Goal: Task Accomplishment & Management: Complete application form

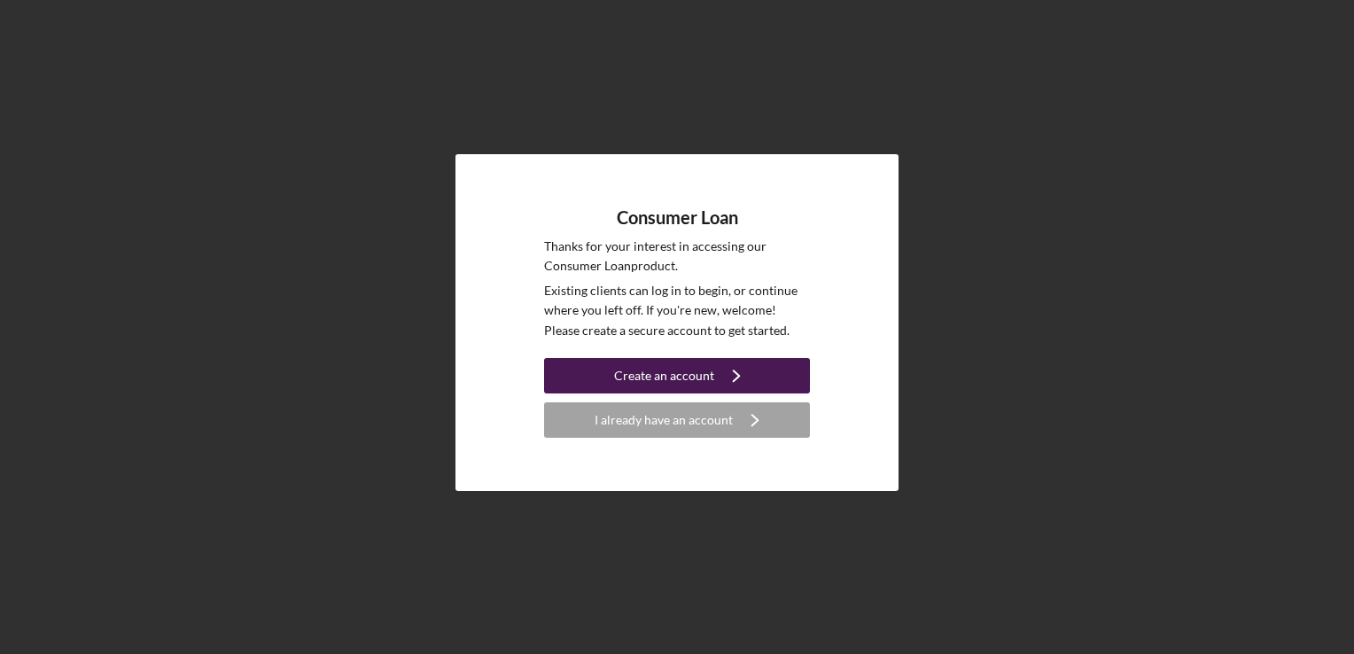
click at [722, 381] on icon "Icon/Navigate" at bounding box center [736, 376] width 44 height 44
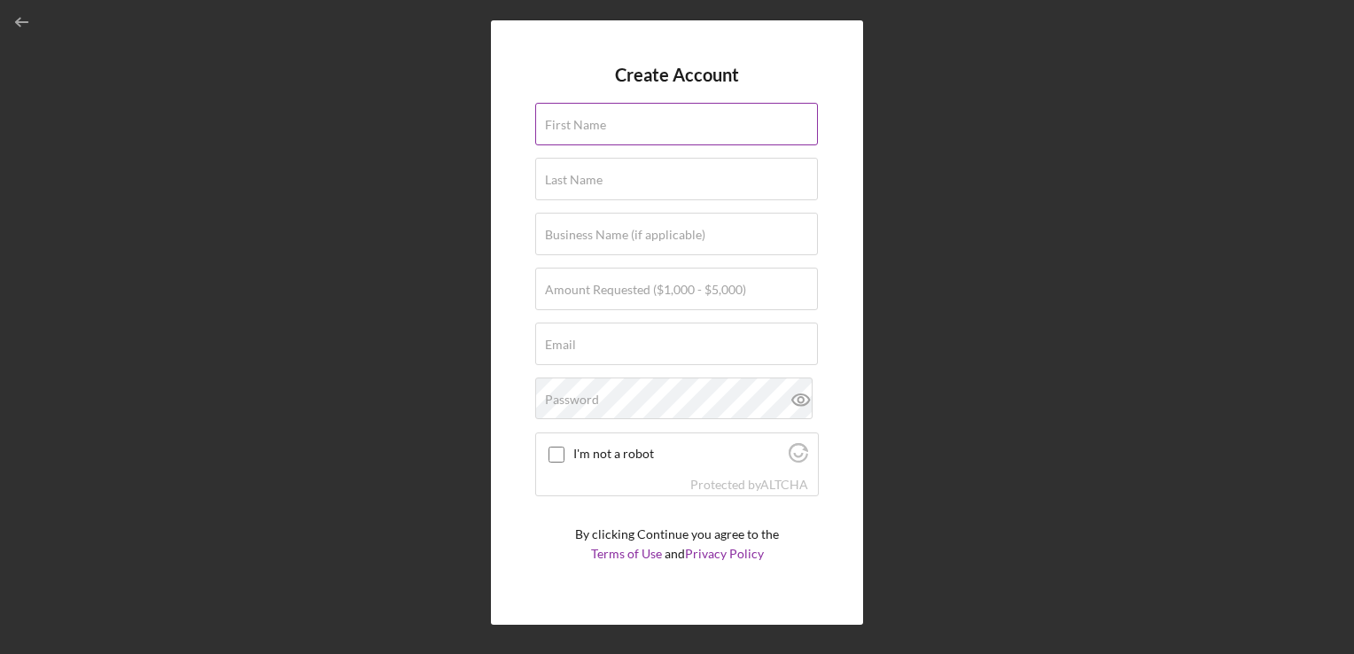
click at [635, 133] on input "First Name" at bounding box center [676, 124] width 283 height 43
type input "[PERSON_NAME]"
type input "Henneha"
type input "[EMAIL_ADDRESS][DOMAIN_NAME]"
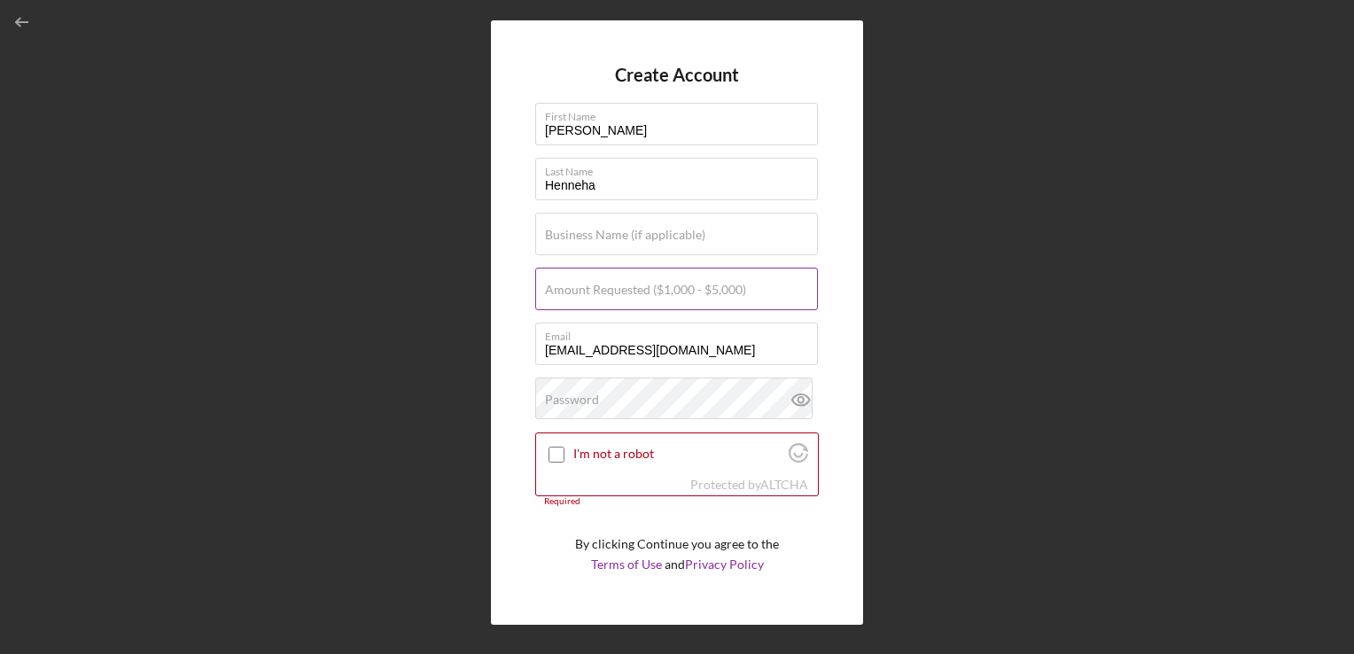
click at [546, 279] on div "Amount Requested ($1,000 - $5,000)" at bounding box center [677, 290] width 284 height 44
type input "$1,000"
click at [556, 450] on input "I'm not a robot" at bounding box center [557, 455] width 16 height 16
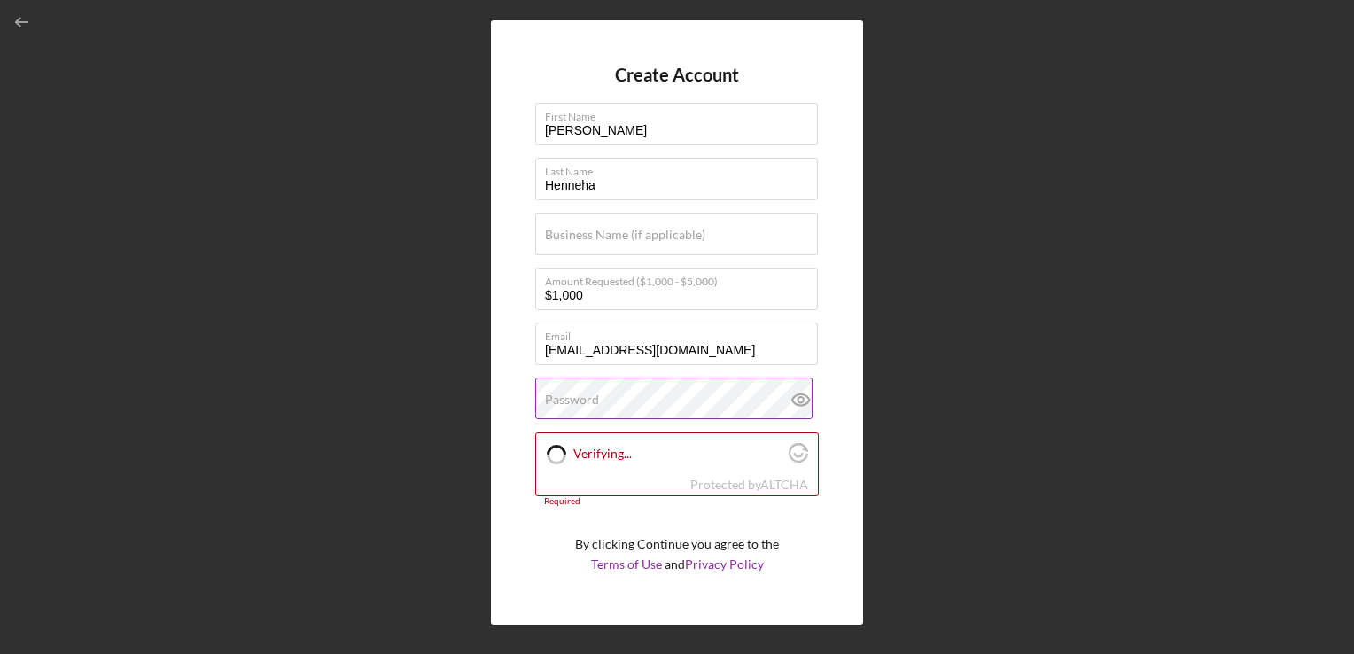
checkbox input "true"
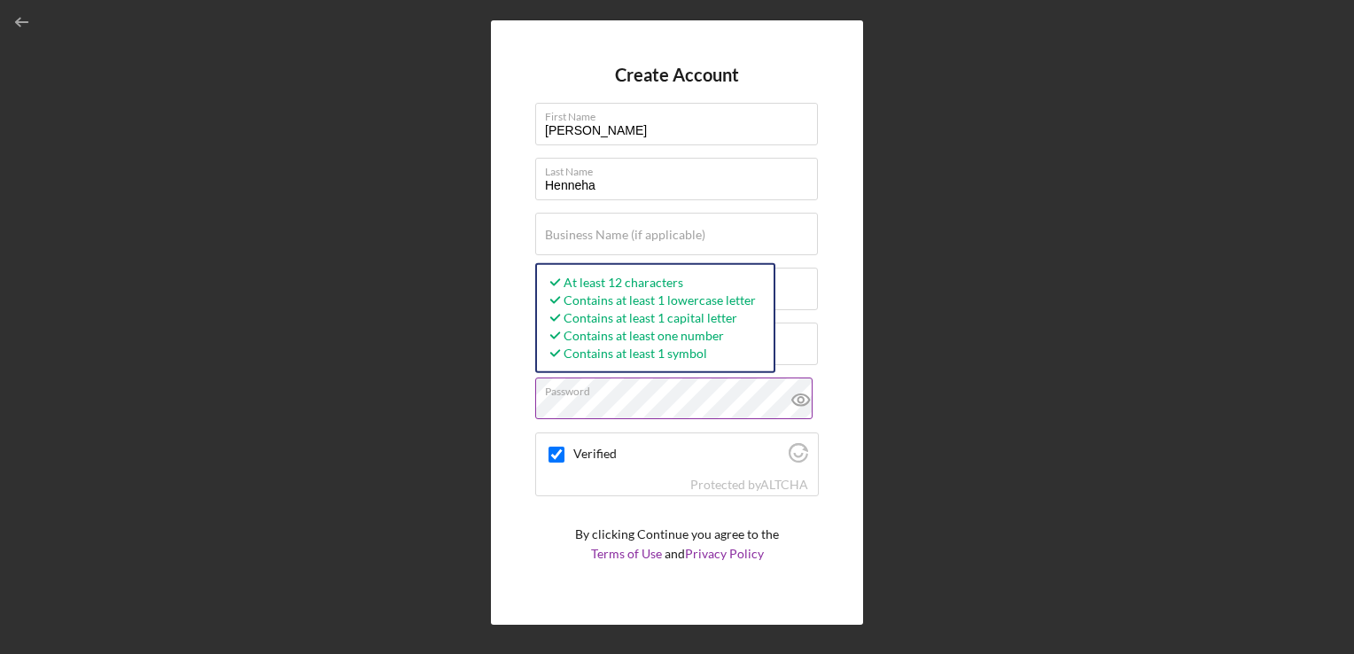
click at [535, 582] on button "Create Account" at bounding box center [677, 599] width 284 height 35
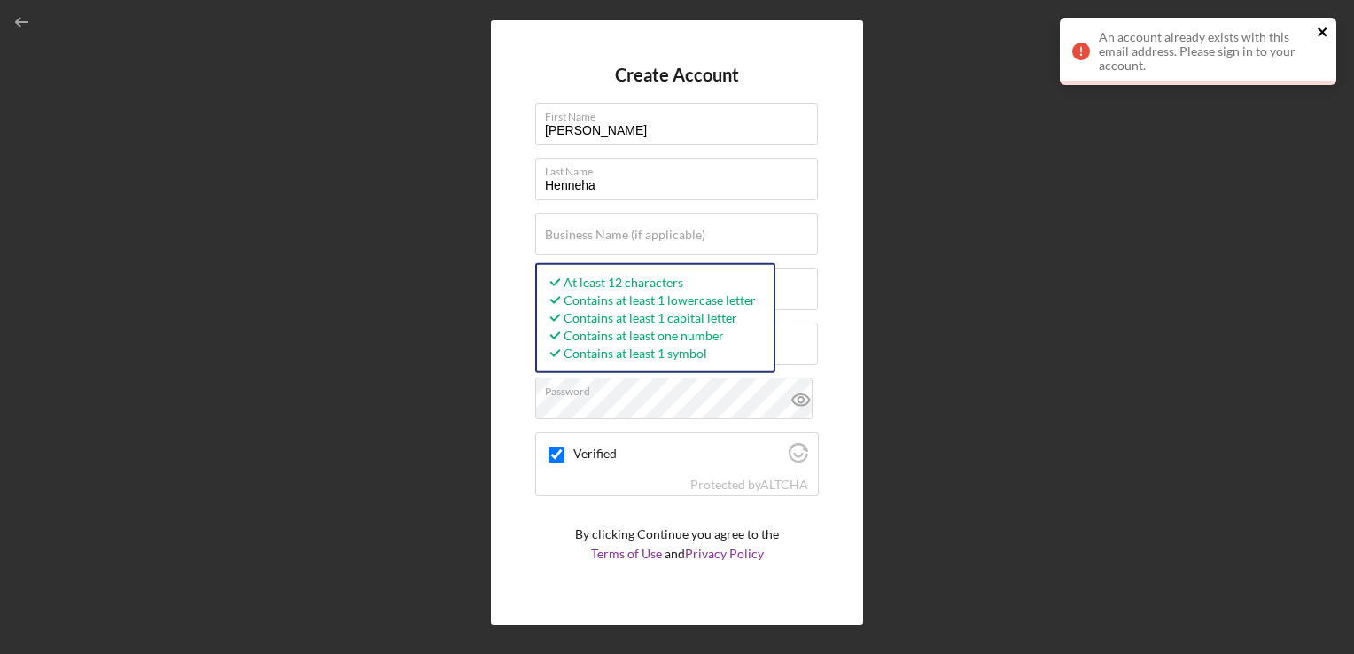
click at [1318, 34] on icon "close" at bounding box center [1323, 32] width 12 height 14
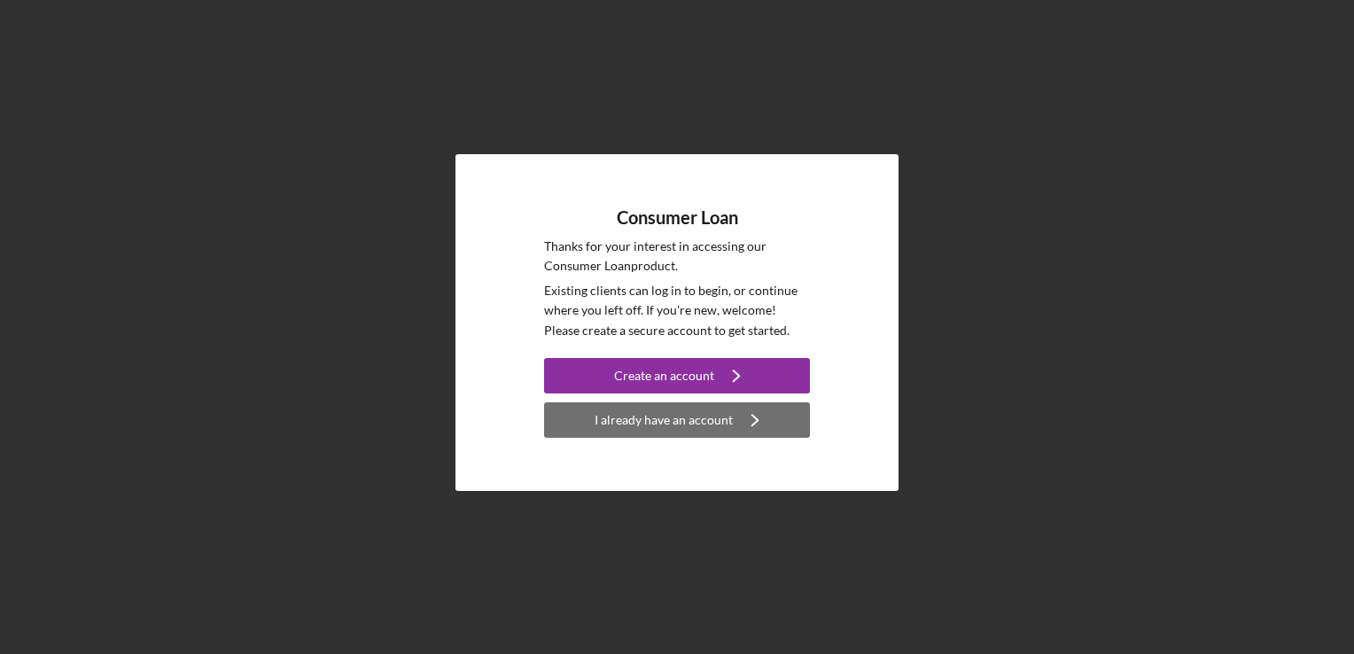
click at [659, 420] on div "I already have an account" at bounding box center [664, 419] width 138 height 35
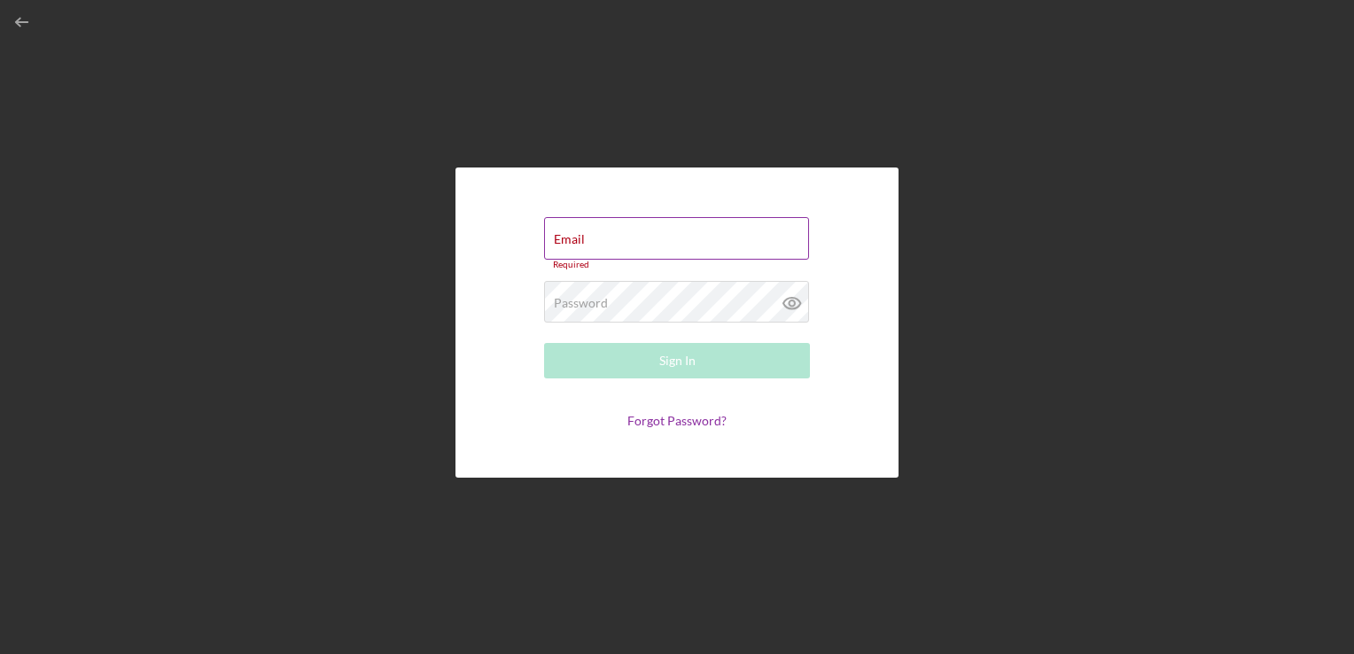
click at [700, 253] on input "Email" at bounding box center [676, 238] width 265 height 43
click at [639, 259] on input "Email" at bounding box center [676, 238] width 265 height 43
type input "[EMAIL_ADDRESS][DOMAIN_NAME]"
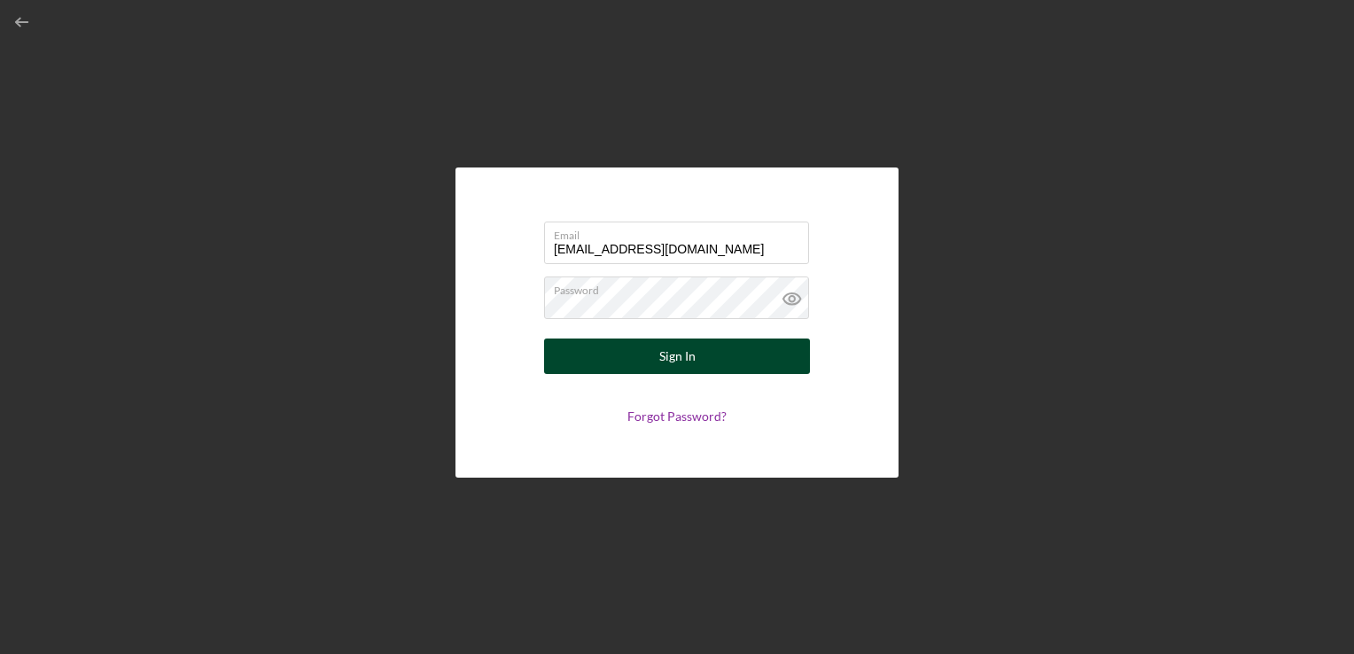
click at [722, 356] on button "Sign In" at bounding box center [677, 356] width 266 height 35
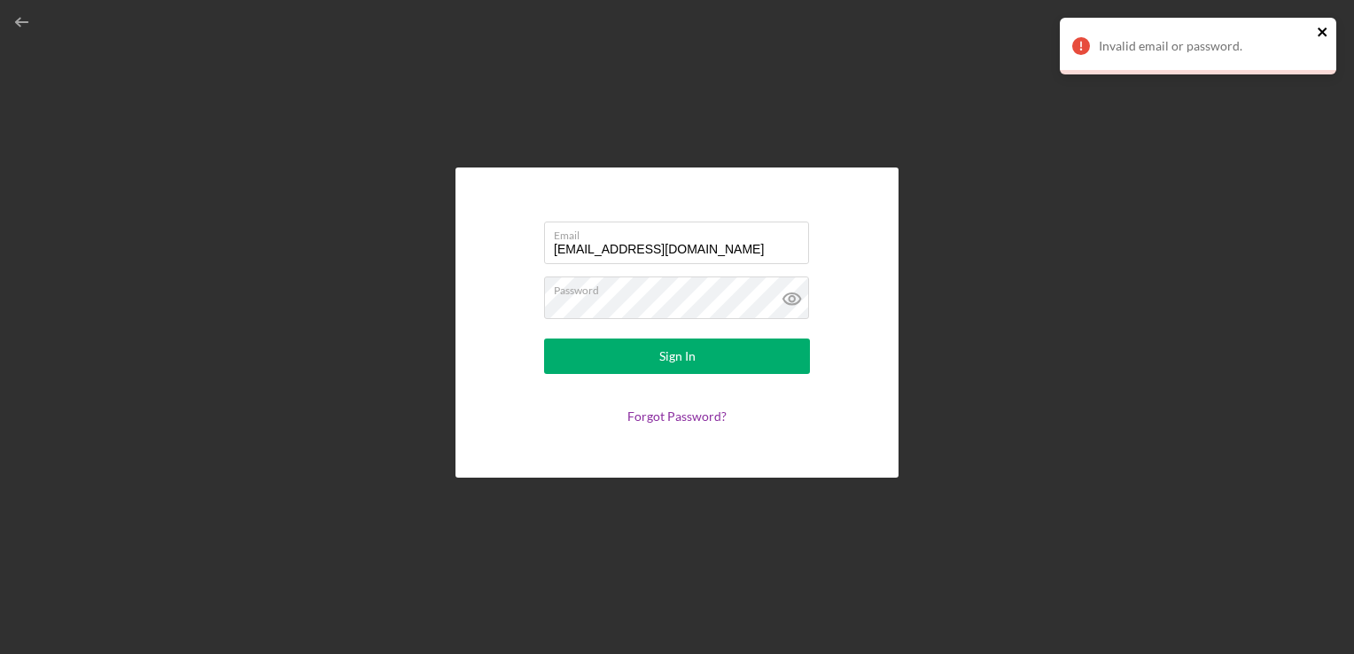
click at [1322, 32] on icon "close" at bounding box center [1322, 31] width 9 height 9
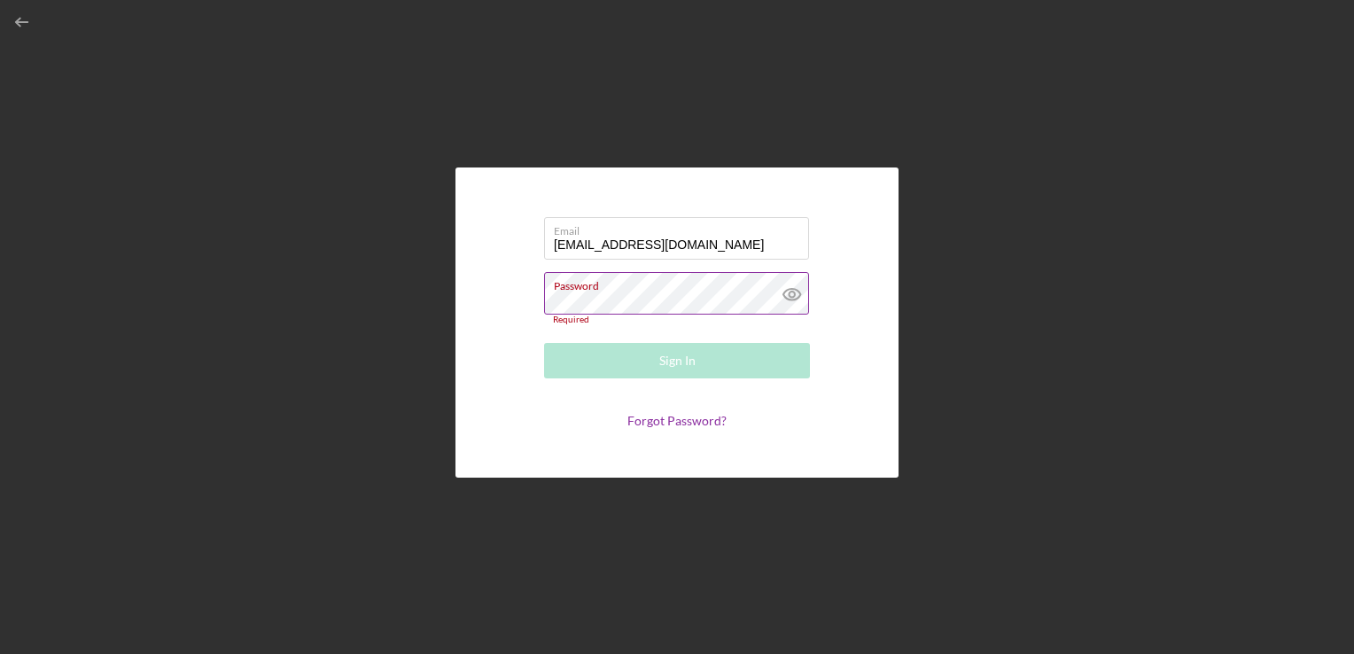
click at [783, 287] on icon at bounding box center [792, 294] width 44 height 44
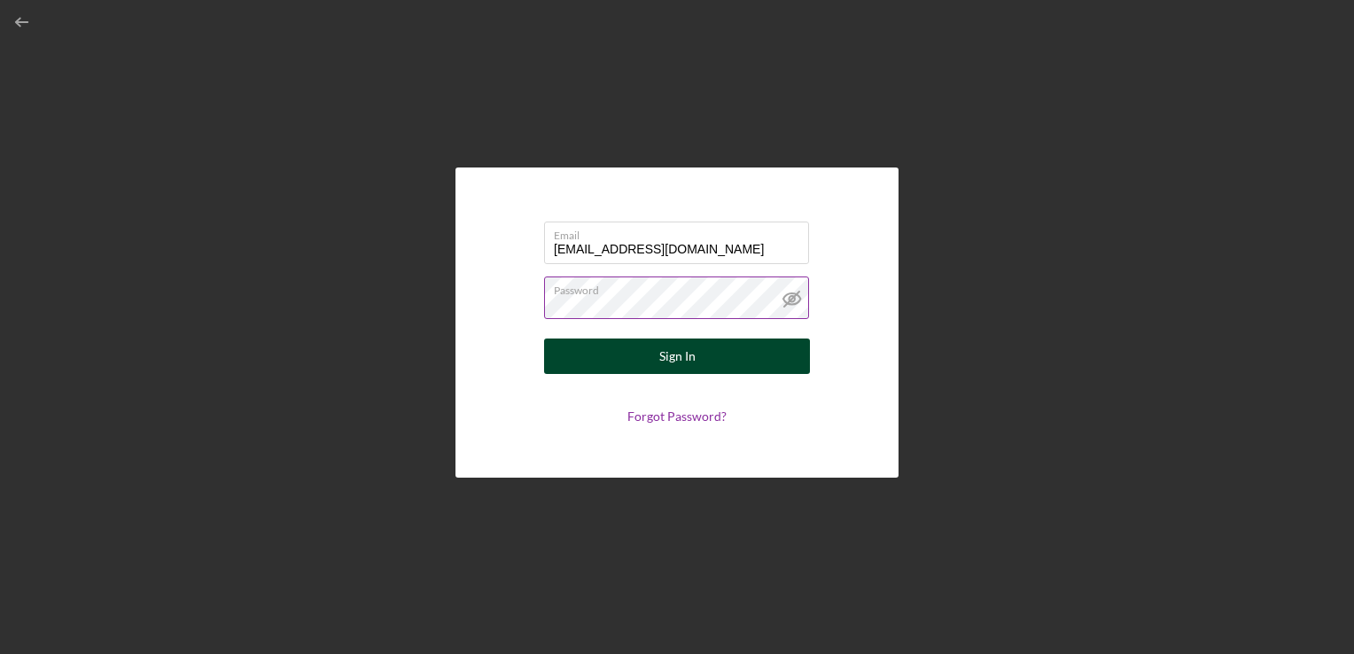
click at [635, 352] on button "Sign In" at bounding box center [677, 356] width 266 height 35
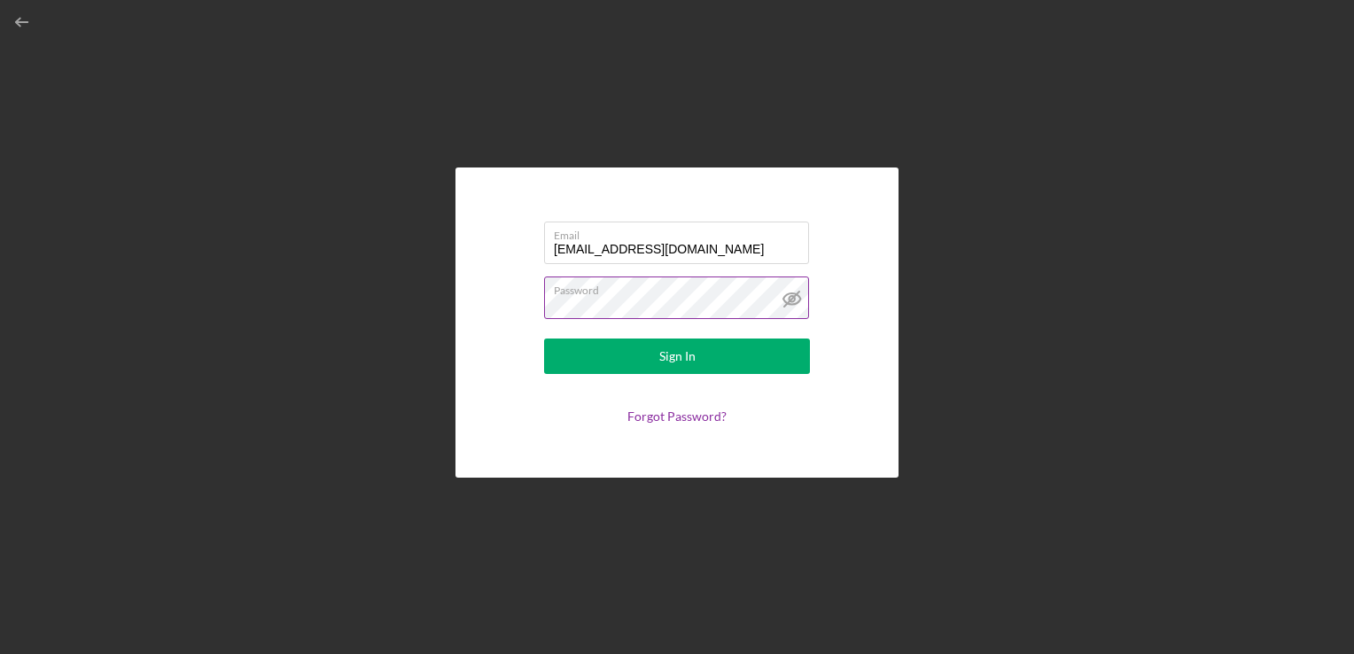
click at [790, 300] on line at bounding box center [791, 299] width 15 height 15
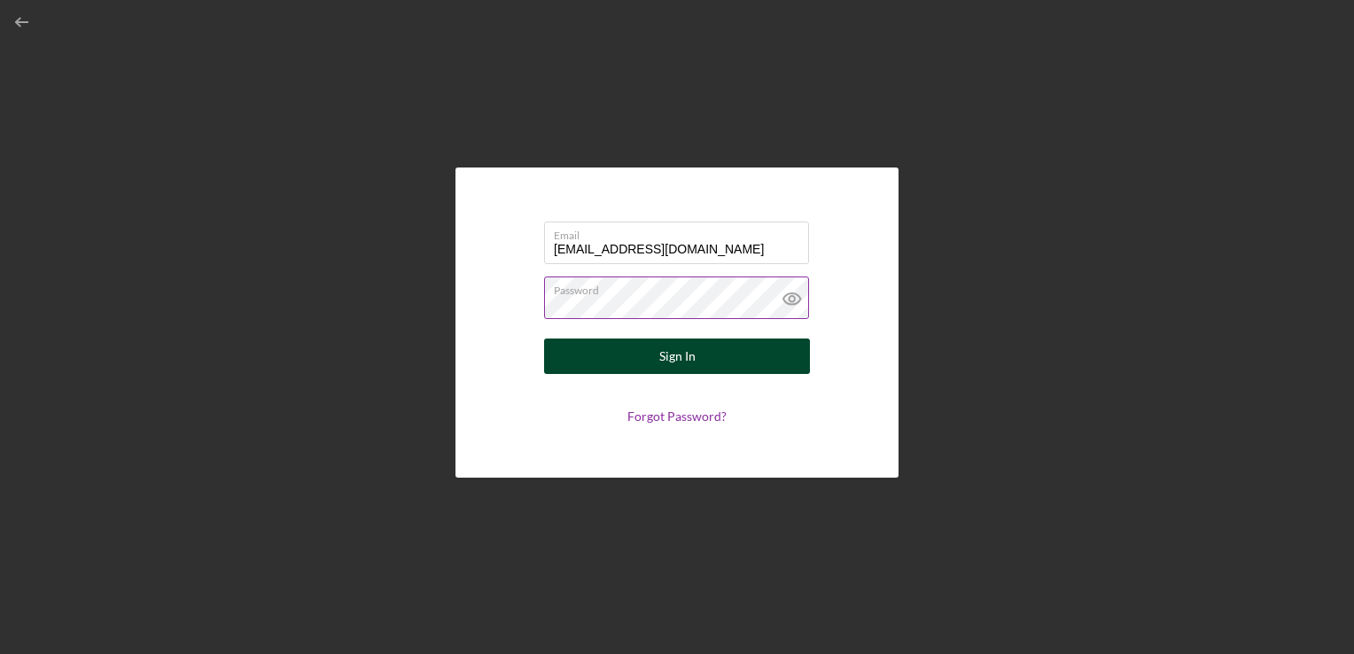
click at [720, 344] on button "Sign In" at bounding box center [677, 356] width 266 height 35
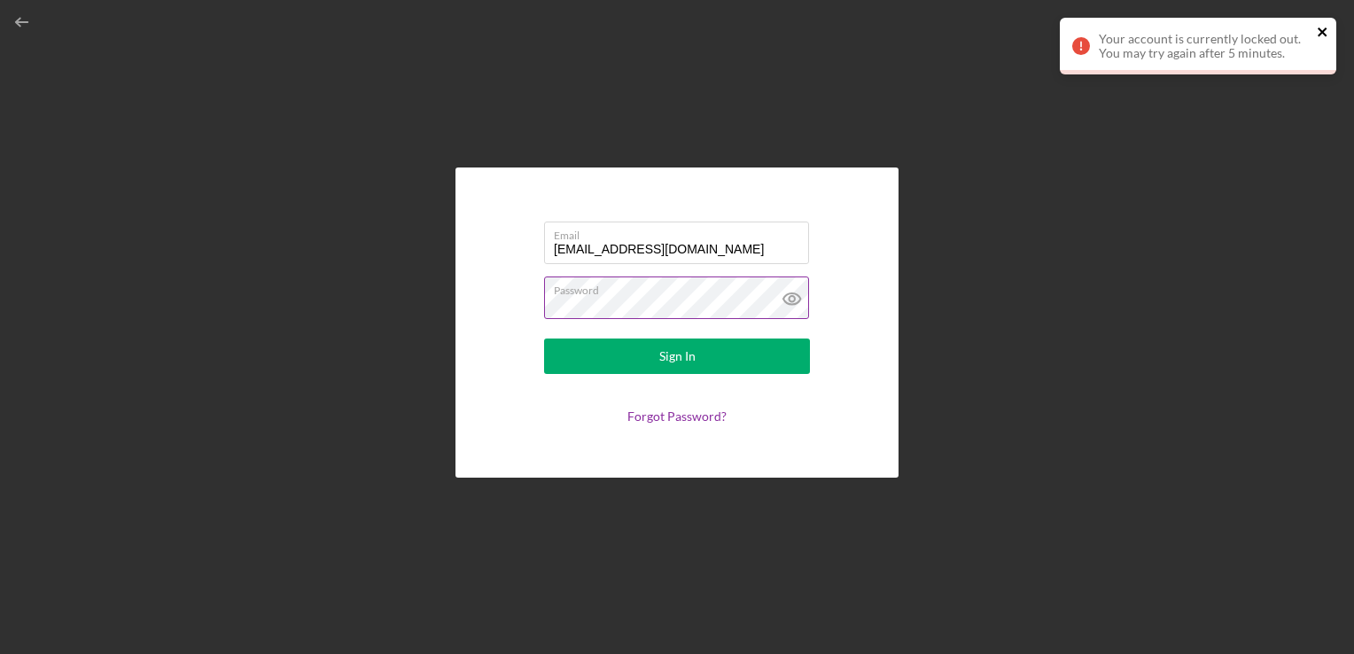
click at [1326, 40] on button "close" at bounding box center [1323, 33] width 12 height 17
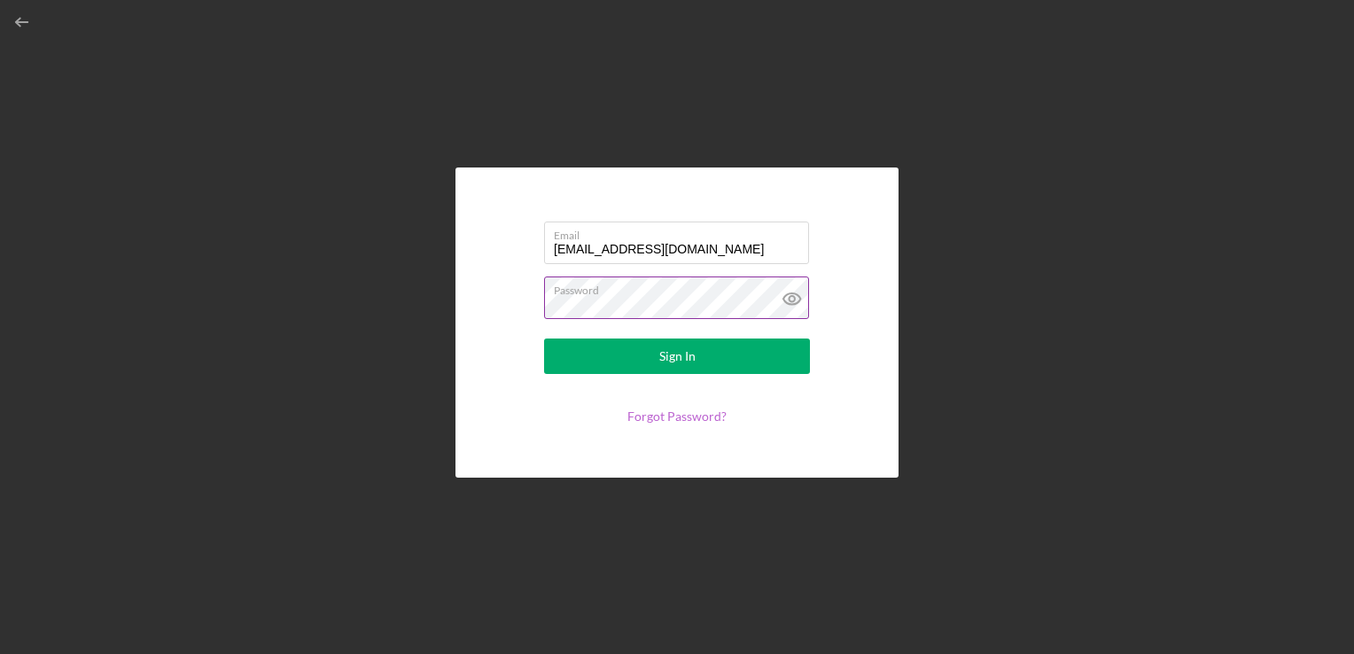
click at [682, 420] on link "Forgot Password?" at bounding box center [676, 416] width 99 height 15
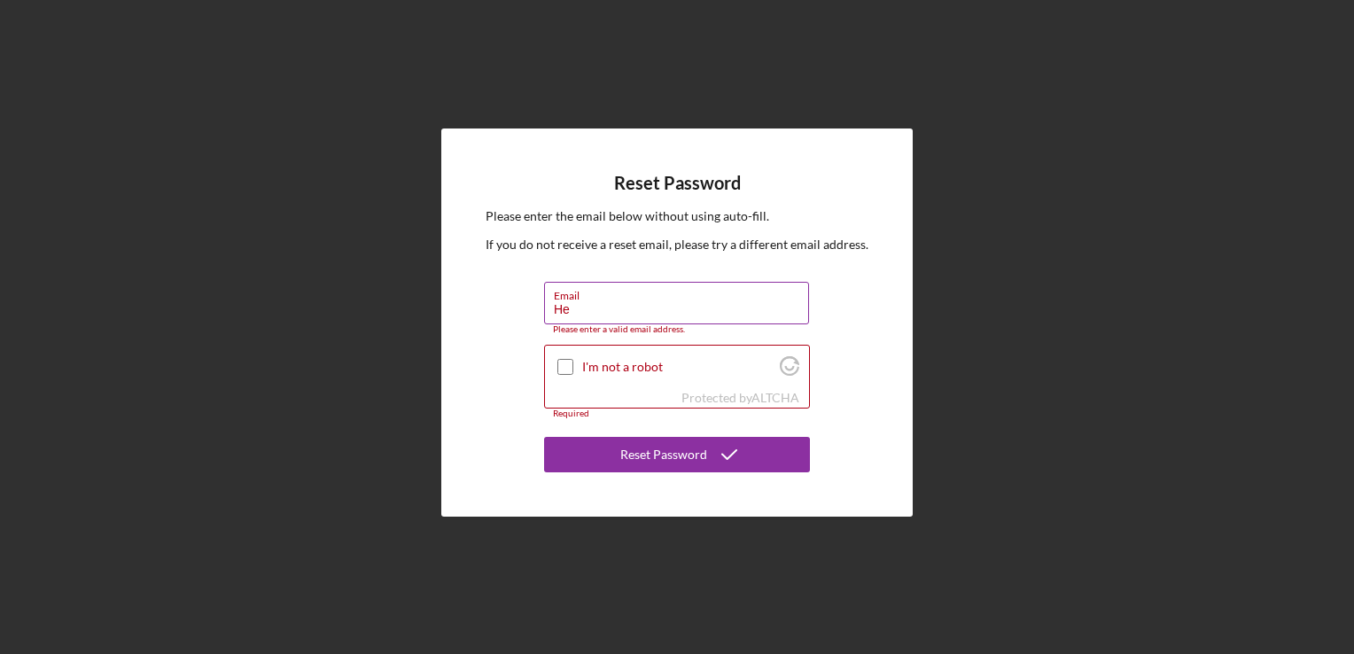
type input "[EMAIL_ADDRESS][DOMAIN_NAME]"
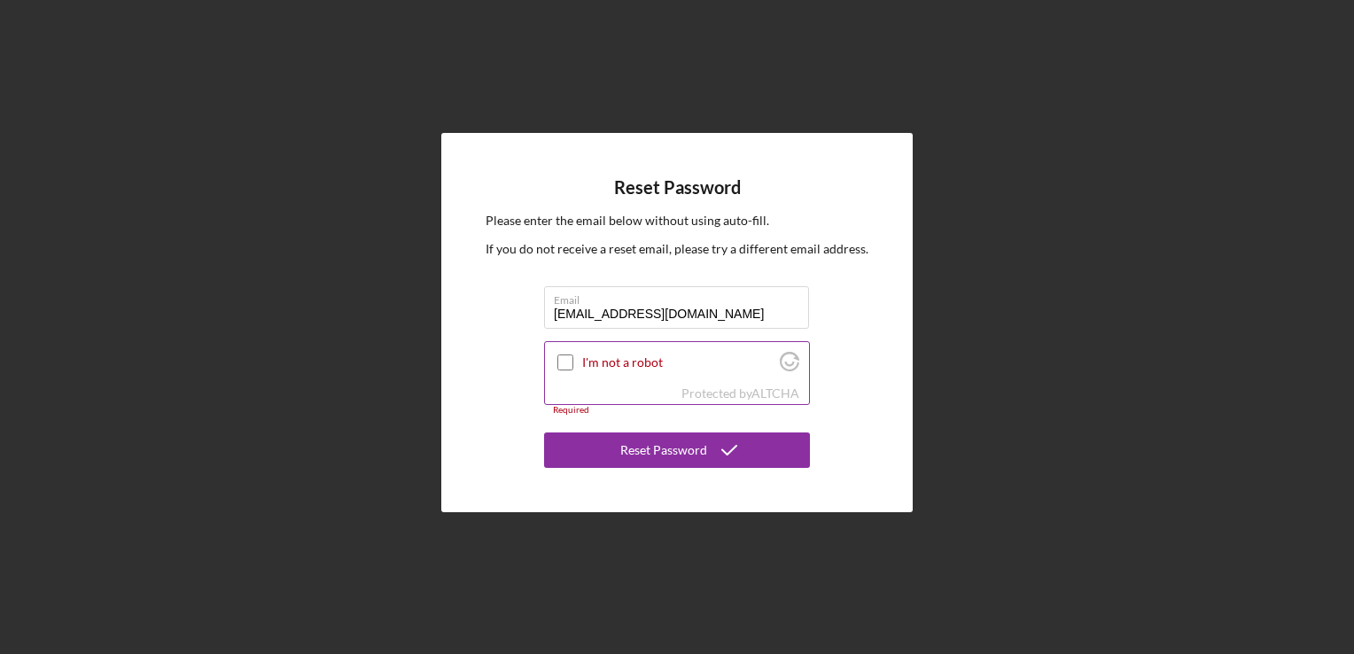
click at [567, 360] on input "I'm not a robot" at bounding box center [565, 362] width 16 height 16
checkbox input "true"
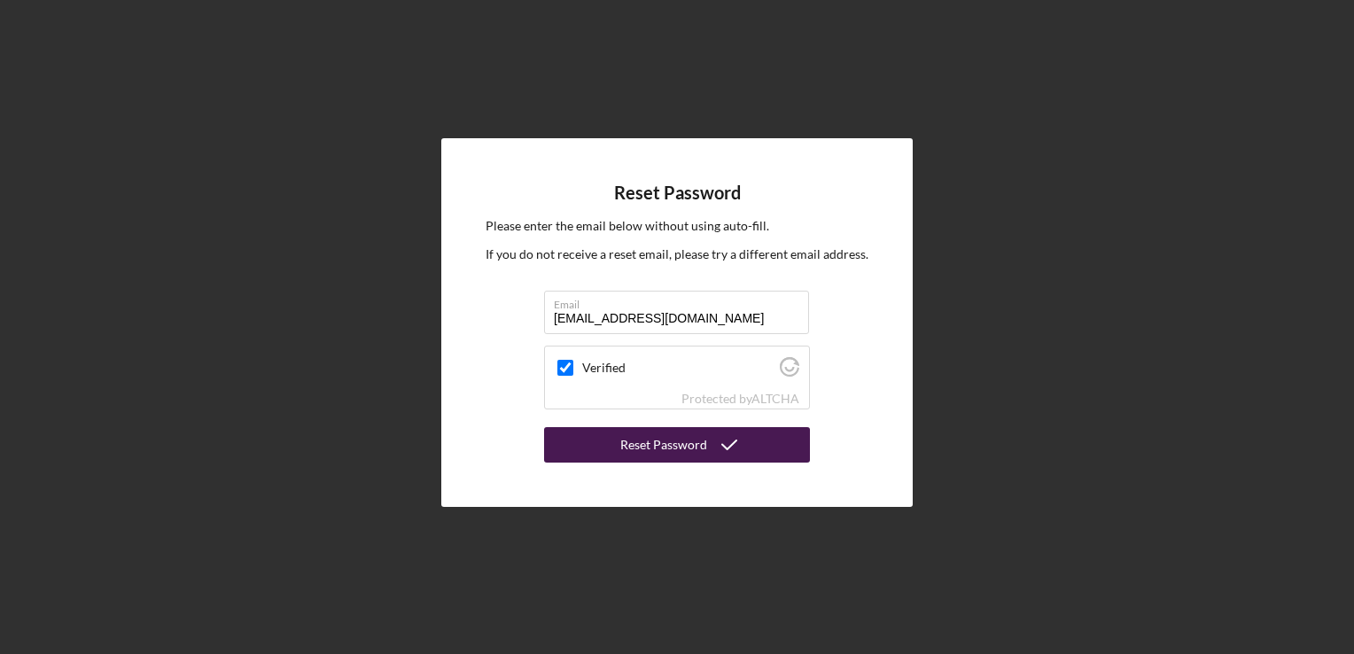
click at [649, 455] on div "Reset Password" at bounding box center [663, 444] width 87 height 35
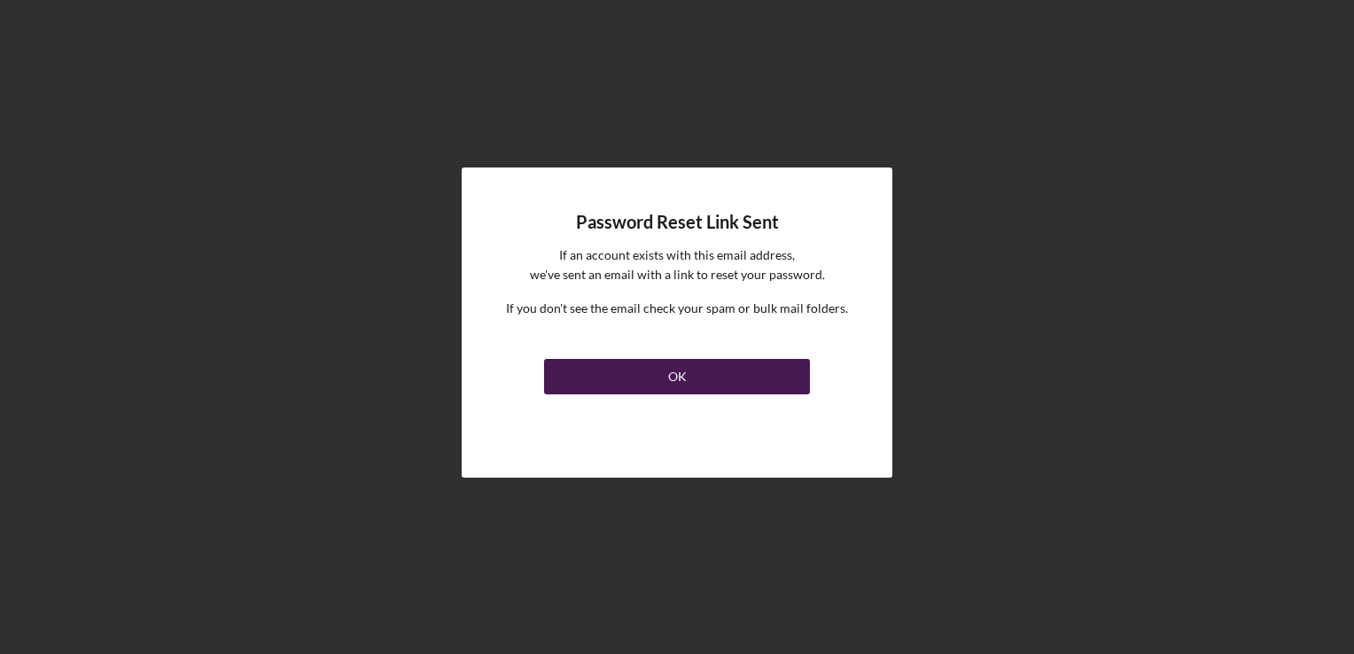
click at [737, 363] on button "OK" at bounding box center [677, 376] width 266 height 35
